Goal: Information Seeking & Learning: Learn about a topic

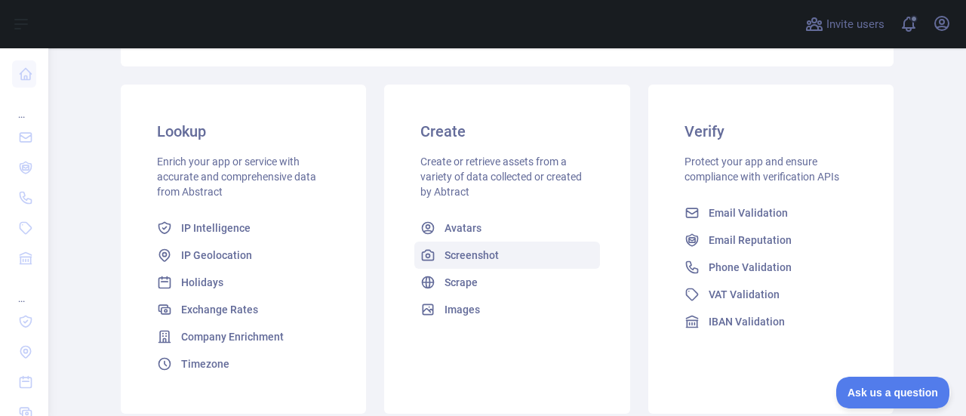
scroll to position [229, 0]
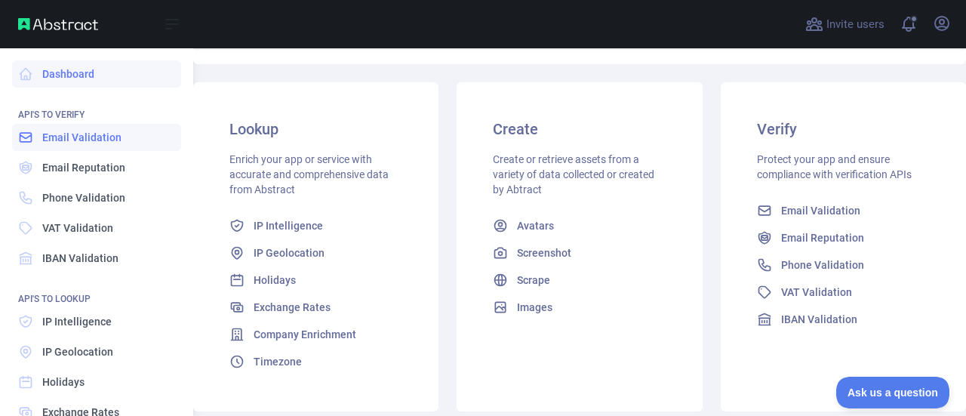
click at [106, 138] on span "Email Validation" at bounding box center [81, 137] width 79 height 15
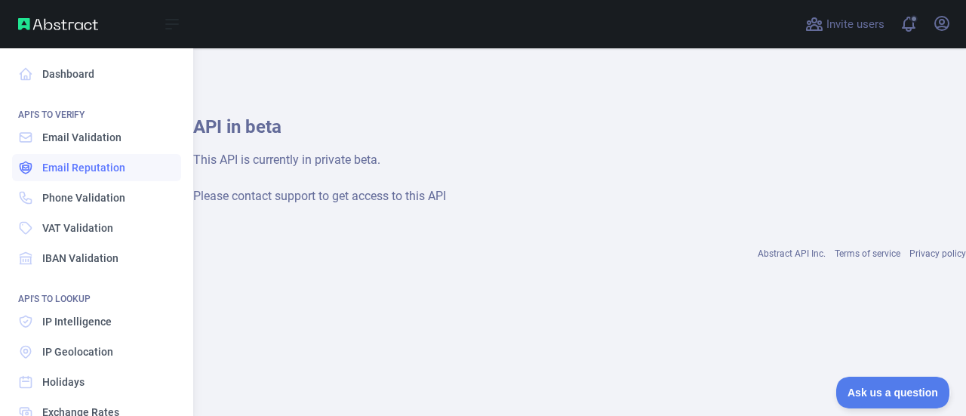
click at [118, 160] on span "Email Reputation" at bounding box center [83, 167] width 83 height 15
click at [78, 76] on link "Dashboard" at bounding box center [96, 73] width 169 height 27
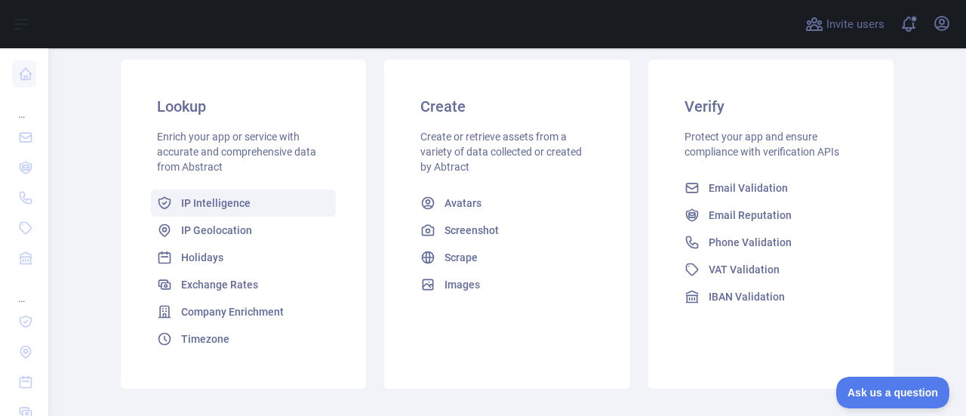
scroll to position [251, 0]
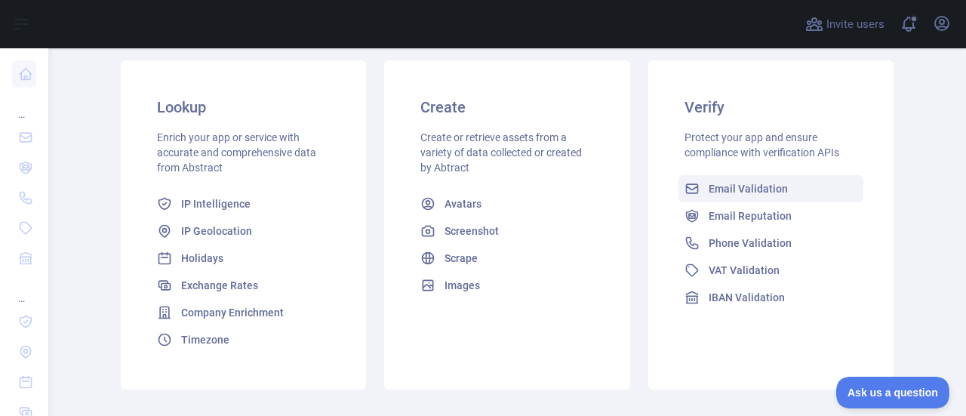
click at [743, 189] on span "Email Validation" at bounding box center [748, 188] width 79 height 15
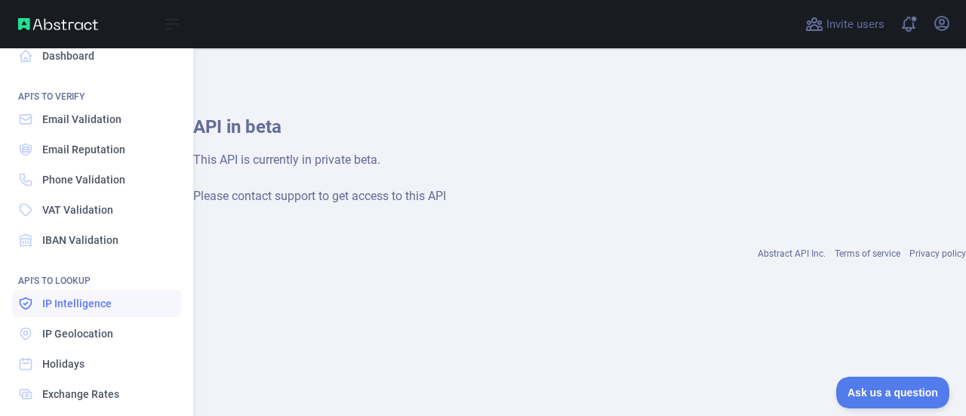
scroll to position [18, 0]
click at [104, 188] on link "Phone Validation" at bounding box center [96, 179] width 169 height 27
click at [106, 214] on span "VAT Validation" at bounding box center [77, 209] width 71 height 15
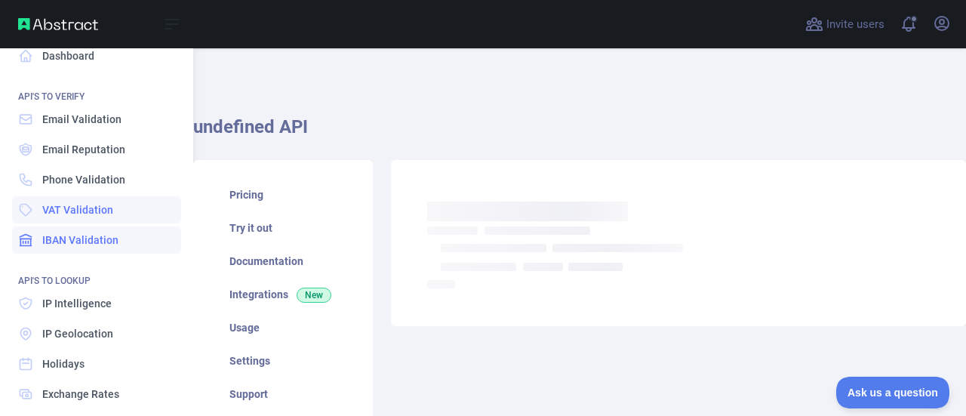
click at [106, 242] on span "IBAN Validation" at bounding box center [80, 239] width 76 height 15
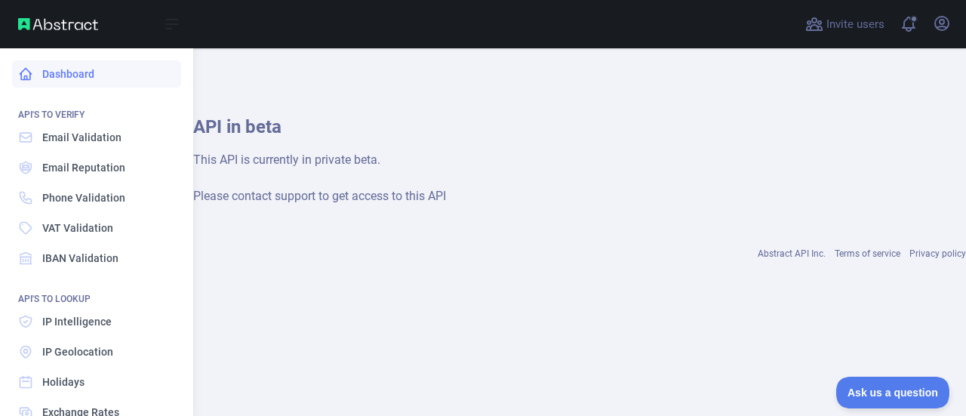
click at [104, 78] on link "Dashboard" at bounding box center [96, 73] width 169 height 27
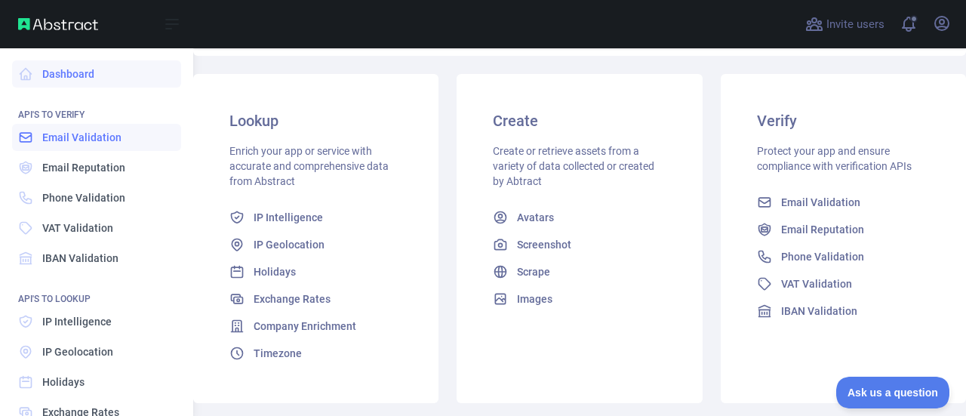
click at [111, 140] on span "Email Validation" at bounding box center [81, 137] width 79 height 15
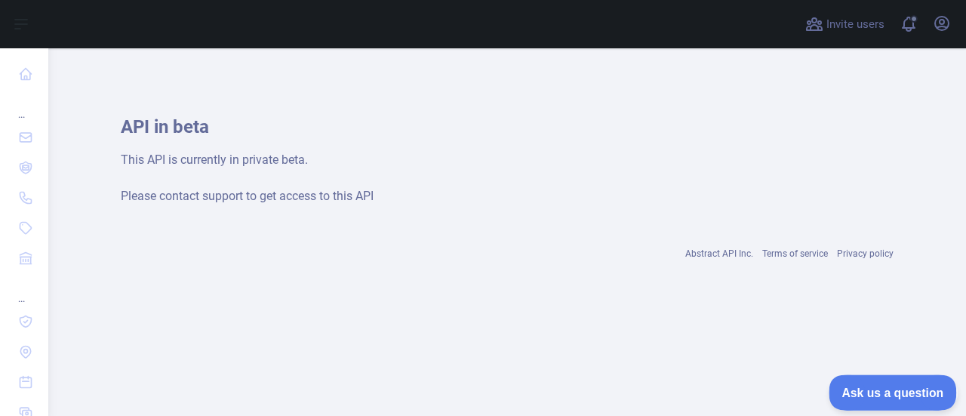
click at [857, 382] on button "Ask us a question" at bounding box center [885, 390] width 113 height 32
